Goal: Task Accomplishment & Management: Use online tool/utility

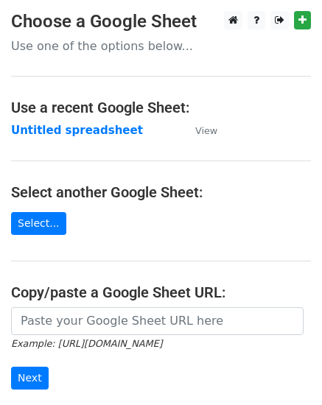
scroll to position [59, 0]
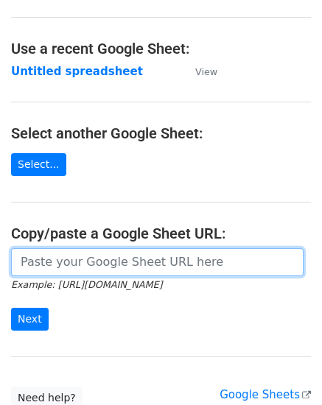
click at [66, 258] on input "url" at bounding box center [157, 262] width 292 height 28
paste input "https://docs.google.com/spreadsheets/d/1Hq0aiBuMlY_2WXI9KAtk0xxBBicx57CTI14DDFA…"
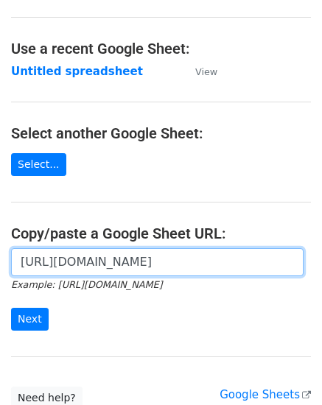
scroll to position [0, 419]
type input "https://docs.google.com/spreadsheets/d/1Hq0aiBuMlY_2WXI9KAtk0xxBBicx57CTI14DDFA…"
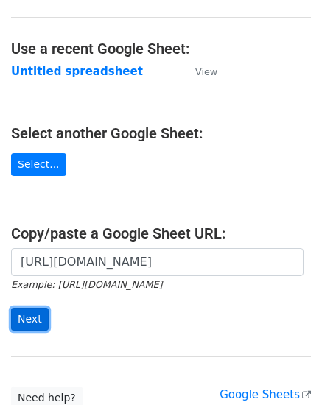
scroll to position [0, 0]
click at [32, 314] on input "Next" at bounding box center [30, 319] width 38 height 23
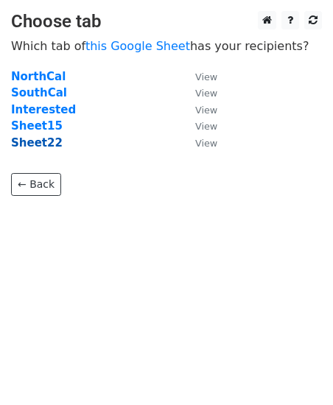
click at [35, 144] on strong "Sheet22" at bounding box center [37, 142] width 52 height 13
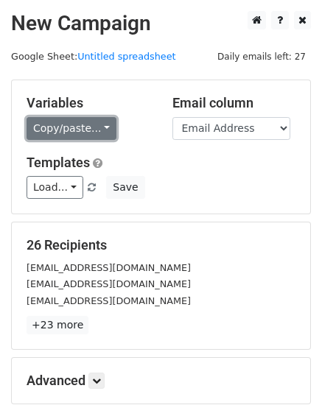
click at [56, 130] on link "Copy/paste..." at bounding box center [72, 128] width 90 height 23
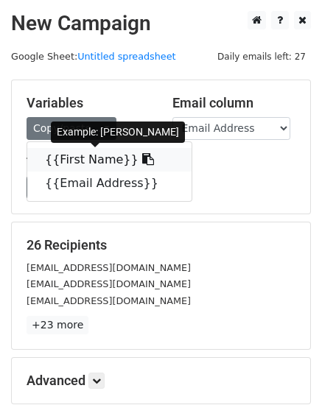
click at [54, 154] on link "{{First Name}}" at bounding box center [109, 160] width 164 height 24
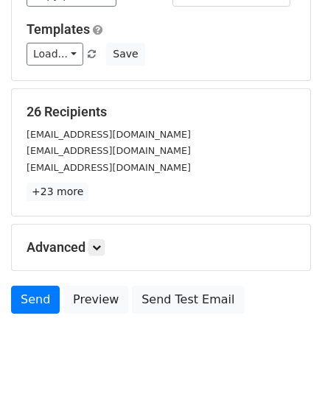
scroll to position [167, 0]
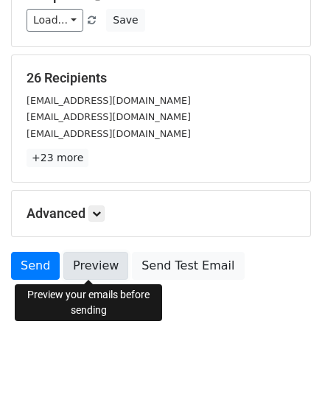
click at [85, 264] on link "Preview" at bounding box center [95, 266] width 65 height 28
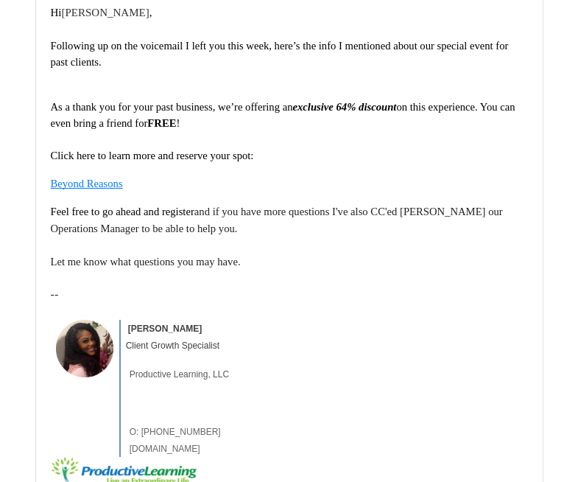
scroll to position [295, 0]
